Goal: Task Accomplishment & Management: Use online tool/utility

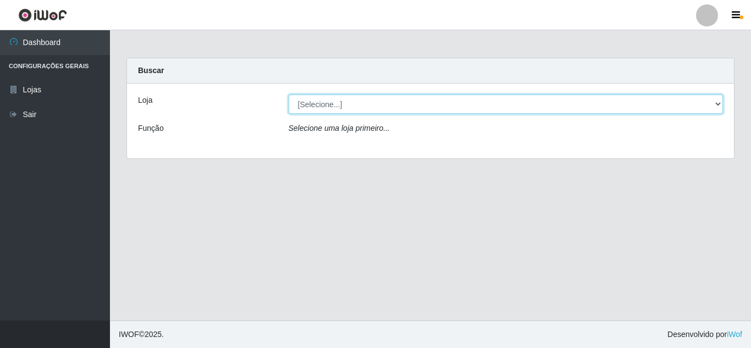
click at [388, 104] on select "[Selecione...] Queiroz [GEOGRAPHIC_DATA] - [GEOGRAPHIC_DATA]" at bounding box center [506, 104] width 435 height 19
select select "462"
click at [289, 95] on select "[Selecione...] Queiroz [GEOGRAPHIC_DATA] - [GEOGRAPHIC_DATA]" at bounding box center [506, 104] width 435 height 19
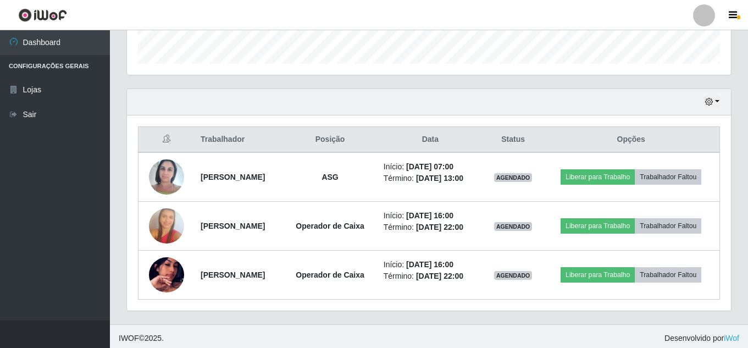
scroll to position [330, 0]
click at [711, 102] on icon "button" at bounding box center [709, 101] width 8 height 8
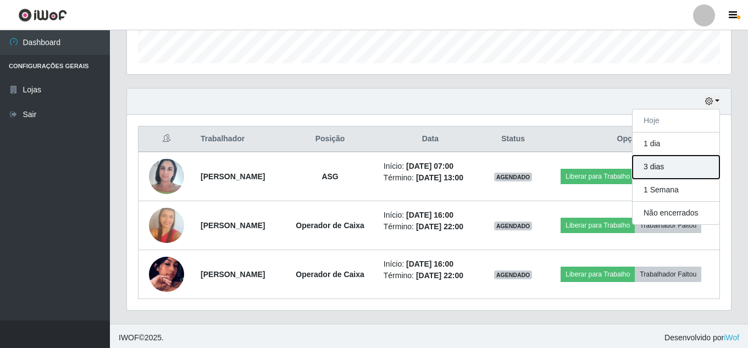
click at [664, 172] on button "3 dias" at bounding box center [676, 167] width 87 height 23
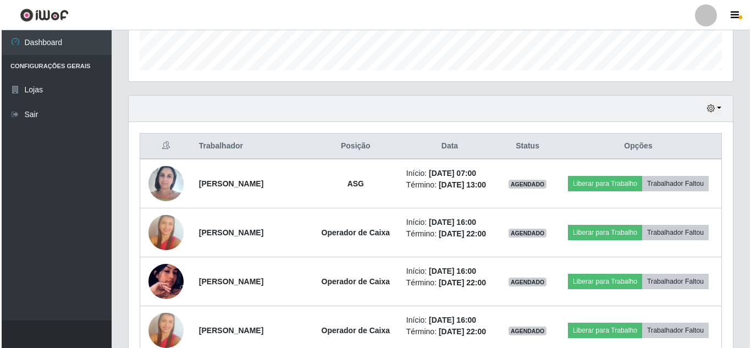
scroll to position [297, 0]
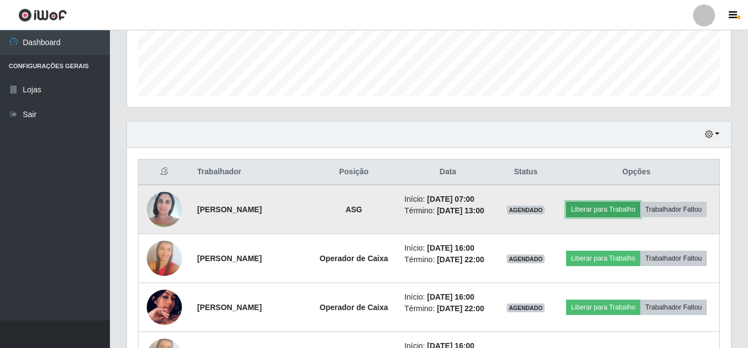
click at [610, 212] on button "Liberar para Trabalho" at bounding box center [603, 209] width 74 height 15
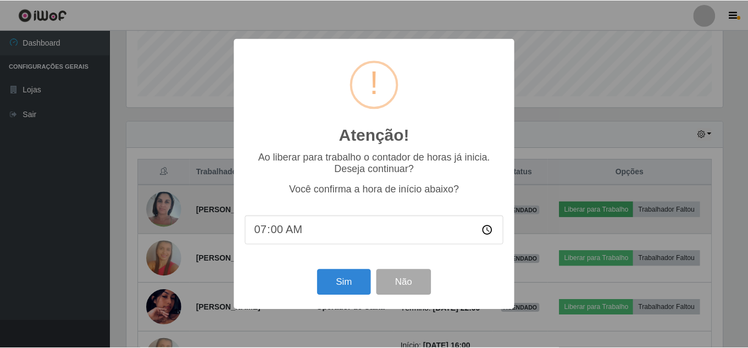
scroll to position [228, 599]
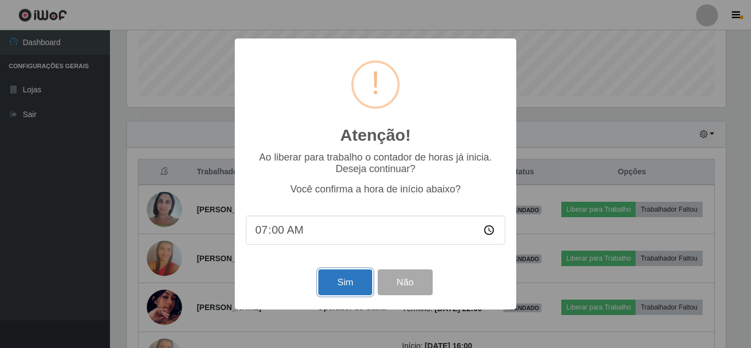
click at [346, 279] on button "Sim" at bounding box center [344, 282] width 53 height 26
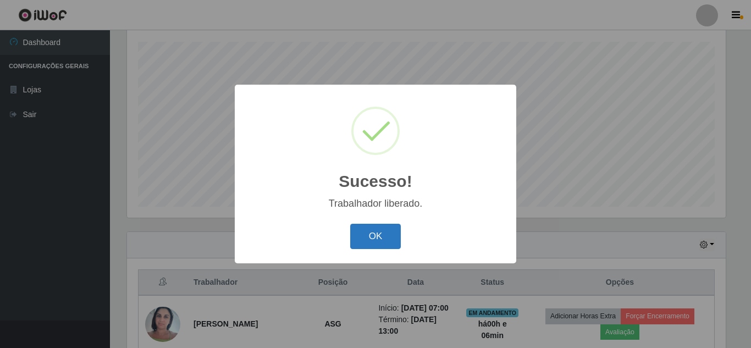
click at [383, 242] on button "OK" at bounding box center [375, 237] width 51 height 26
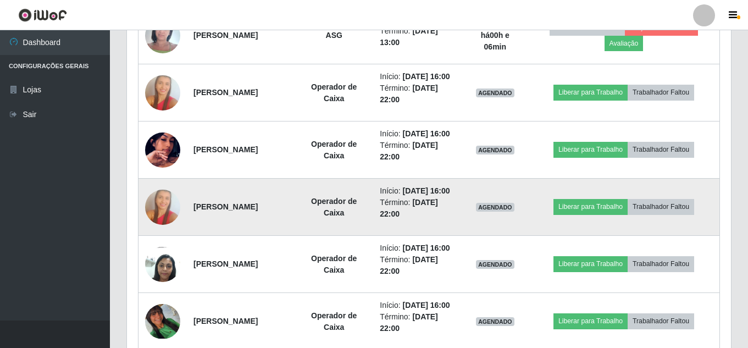
scroll to position [310, 0]
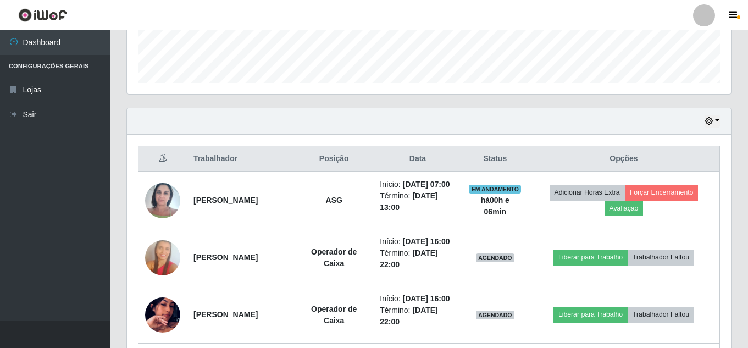
click at [494, 0] on header "Perfil Alterar Senha Sair" at bounding box center [374, 15] width 748 height 30
click at [716, 124] on button "button" at bounding box center [712, 121] width 15 height 13
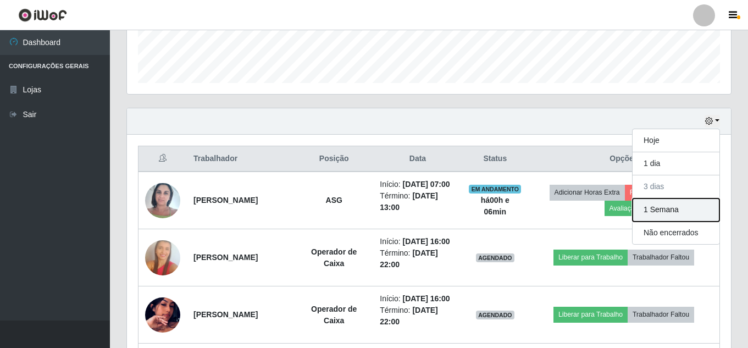
click at [671, 220] on button "1 Semana" at bounding box center [676, 209] width 87 height 23
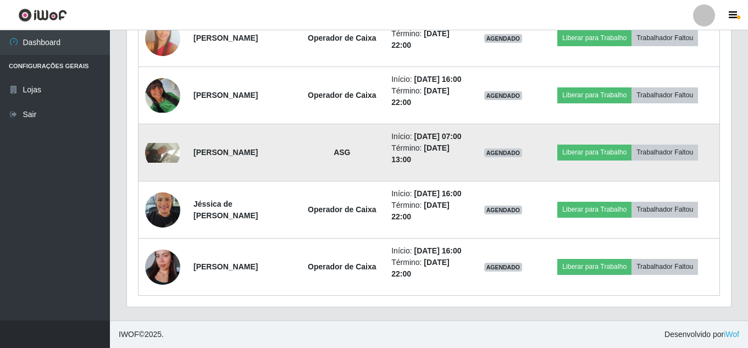
scroll to position [1726, 0]
